Goal: Navigation & Orientation: Find specific page/section

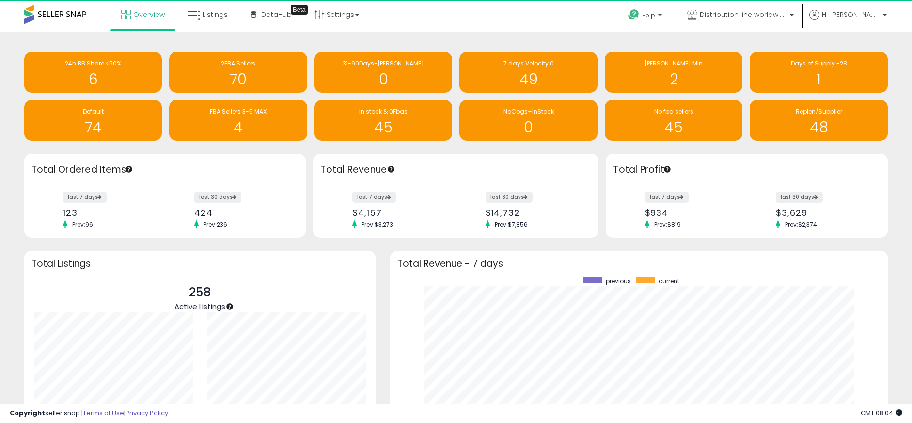
scroll to position [183, 478]
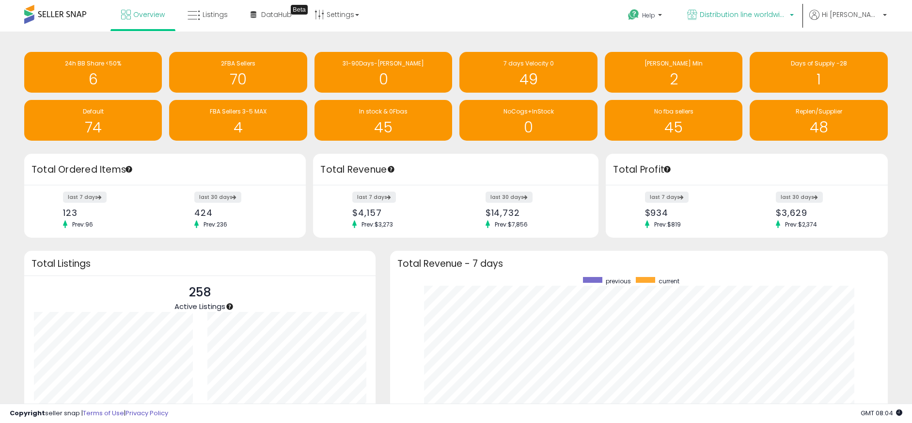
click at [740, 15] on span "Distribution line worldwide ([GEOGRAPHIC_DATA])" at bounding box center [743, 15] width 87 height 10
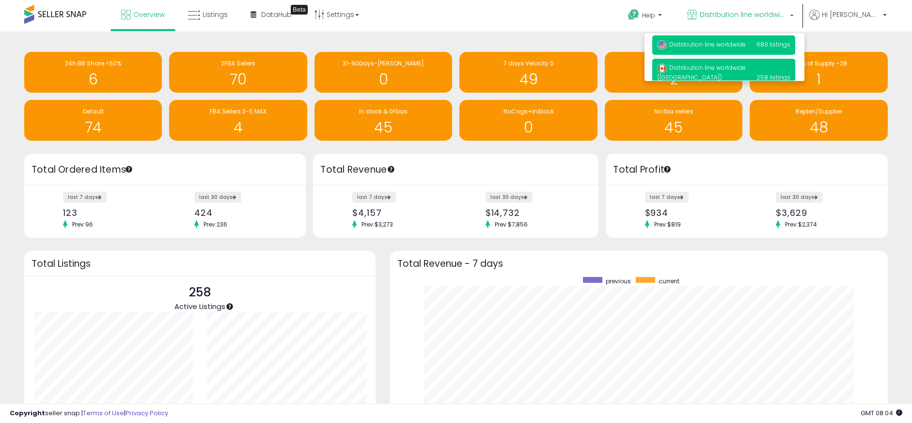
click at [721, 45] on span "Distribution line worldwide" at bounding box center [701, 44] width 89 height 8
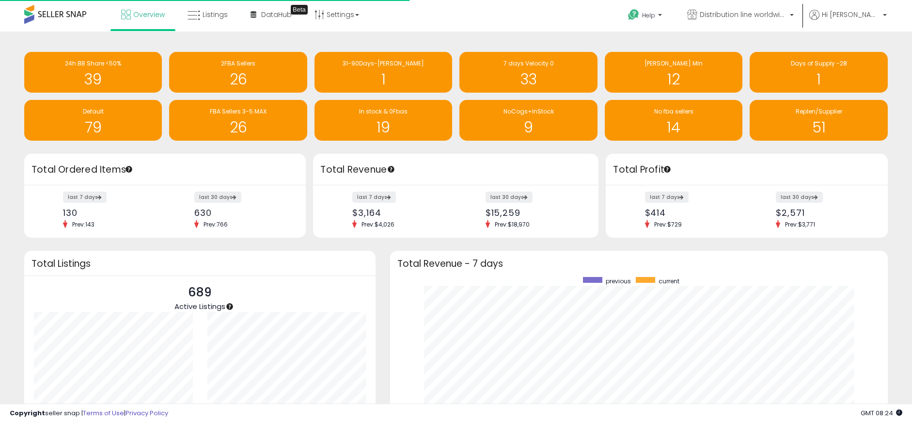
scroll to position [97, 173]
click at [776, 9] on link "Distribution line worldwide" at bounding box center [740, 16] width 121 height 32
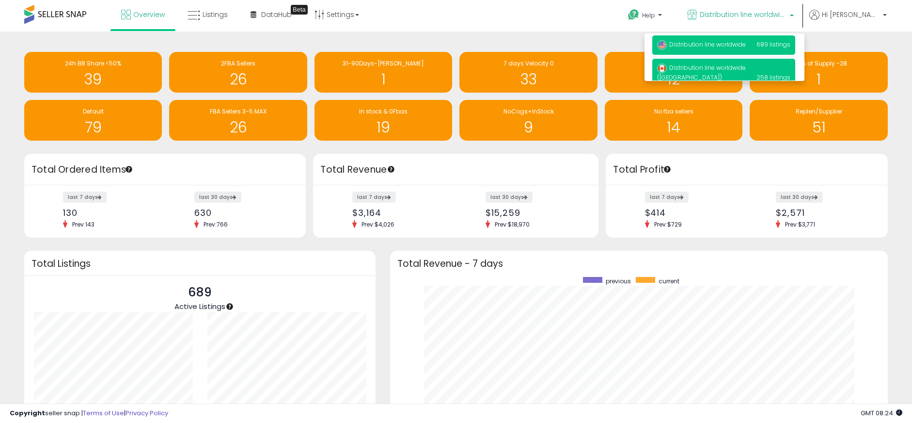
click at [743, 65] on span "Distribution line worldwide ([GEOGRAPHIC_DATA])" at bounding box center [701, 72] width 89 height 18
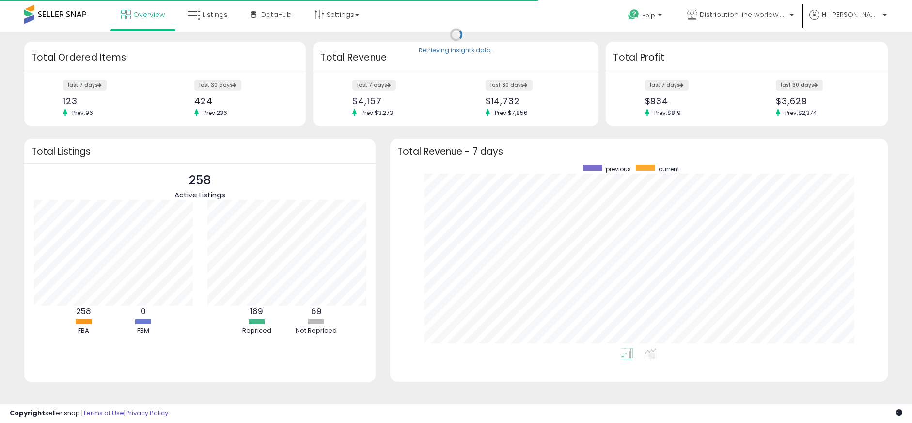
scroll to position [183, 478]
